Goal: Task Accomplishment & Management: Complete application form

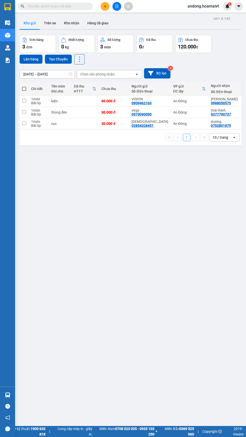
click at [105, 6] on icon "plus" at bounding box center [104, 6] width 3 height 0
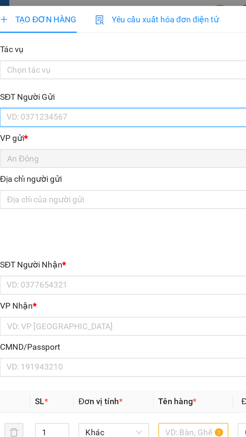
click at [59, 51] on input "SĐT Người Gửi" at bounding box center [66, 50] width 111 height 8
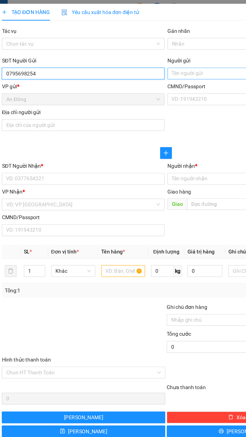
type input "0795698254"
click at [150, 51] on input "Người gửi" at bounding box center [179, 50] width 111 height 8
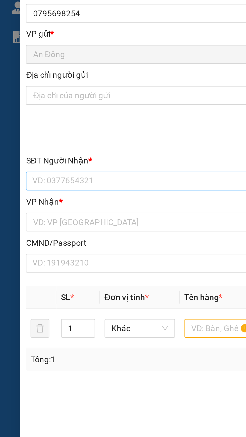
type input "Quân"
click at [55, 123] on input "SĐT Người Nhận *" at bounding box center [66, 122] width 111 height 8
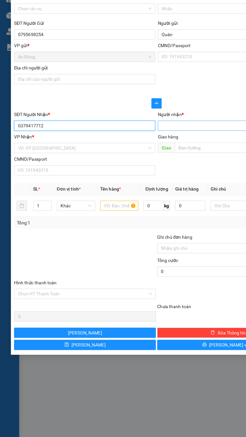
type input "0379417712"
click at [161, 121] on input "Người nhận *" at bounding box center [177, 122] width 100 height 6
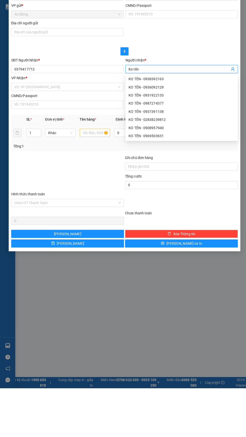
type input "Ko tên"
click at [93, 184] on input "text" at bounding box center [94, 185] width 30 height 8
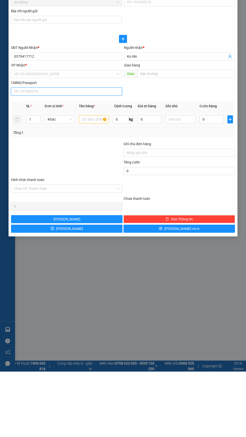
click at [64, 158] on input "CMND/Passport" at bounding box center [66, 157] width 111 height 8
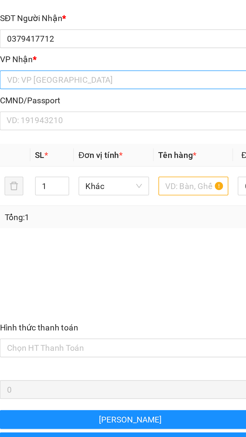
click at [51, 138] on input "search" at bounding box center [64, 140] width 101 height 8
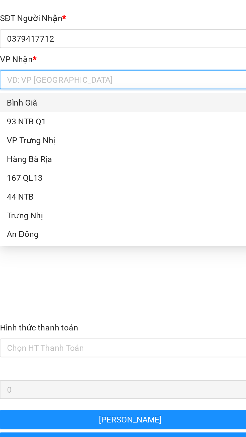
click at [37, 147] on div "Bình Giã" at bounding box center [66, 149] width 105 height 6
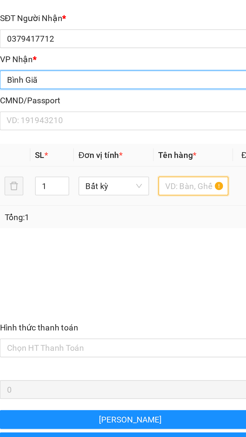
click at [92, 184] on input "text" at bounding box center [94, 185] width 30 height 8
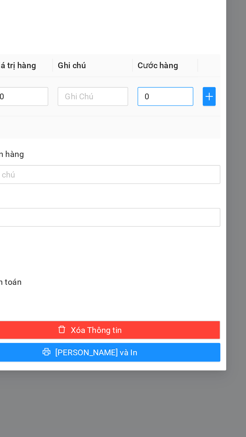
type input "Bao trắng"
click at [209, 183] on input "0" at bounding box center [211, 185] width 24 height 8
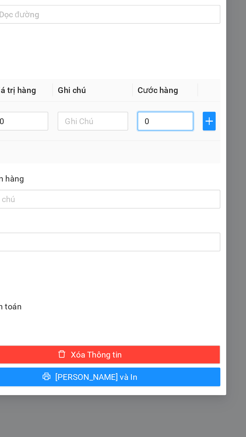
type input "4"
type input "40"
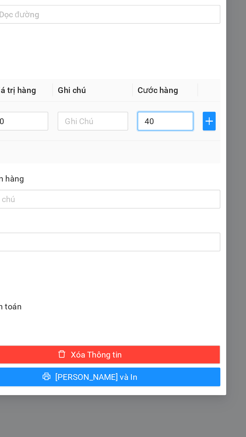
type input "40"
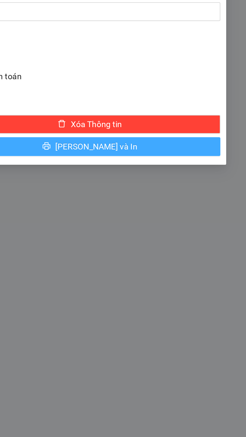
click at [217, 295] on button "Lưu và In" at bounding box center [178, 294] width 111 height 8
type input "40.000"
